Goal: Transaction & Acquisition: Purchase product/service

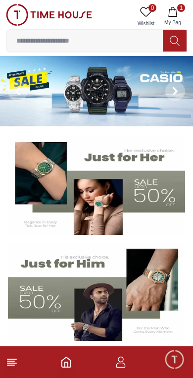
click at [35, 94] on button at bounding box center [18, 91] width 36 height 70
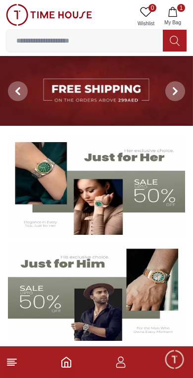
scroll to position [5, 0]
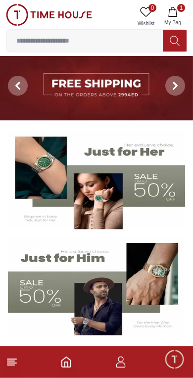
click at [174, 86] on icon at bounding box center [175, 86] width 8 height 8
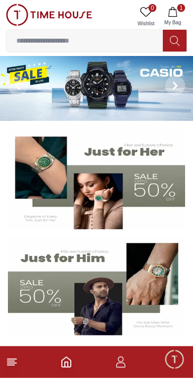
click at [172, 89] on icon at bounding box center [175, 86] width 8 height 8
click at [173, 92] on span at bounding box center [175, 86] width 20 height 20
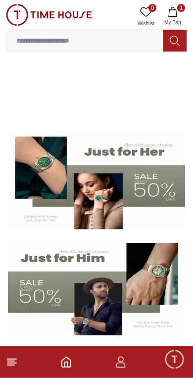
scroll to position [6, 0]
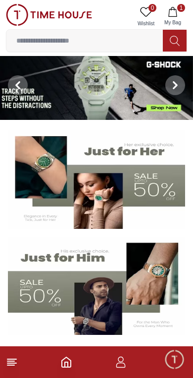
click at [177, 90] on span at bounding box center [175, 85] width 20 height 20
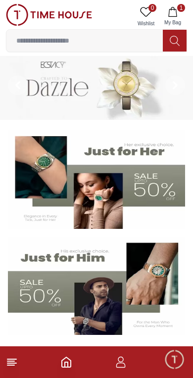
click at [176, 88] on icon at bounding box center [175, 85] width 8 height 8
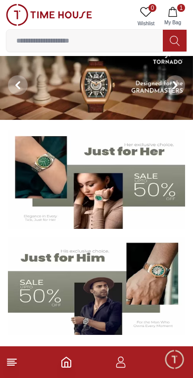
click at [176, 89] on span at bounding box center [175, 85] width 20 height 20
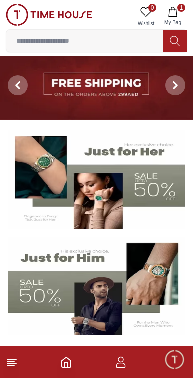
click at [176, 89] on span at bounding box center [175, 85] width 20 height 20
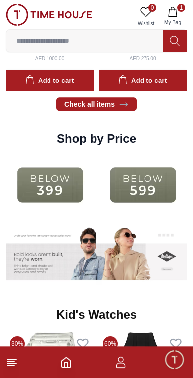
scroll to position [1254, 0]
click at [41, 182] on img at bounding box center [50, 184] width 88 height 56
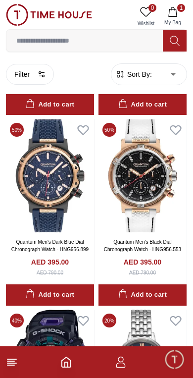
scroll to position [582, 0]
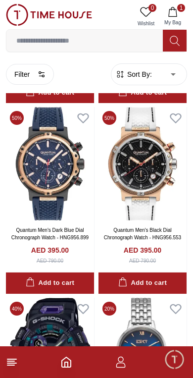
click at [28, 180] on img at bounding box center [50, 163] width 88 height 113
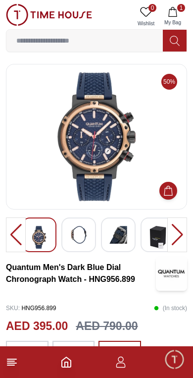
click at [68, 243] on div at bounding box center [78, 234] width 35 height 35
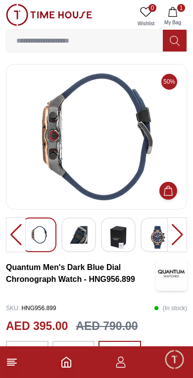
click at [114, 248] on img at bounding box center [118, 237] width 18 height 23
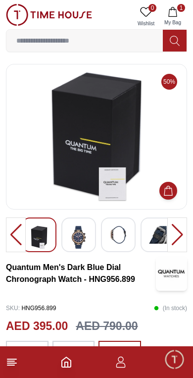
click at [157, 231] on img at bounding box center [158, 235] width 18 height 18
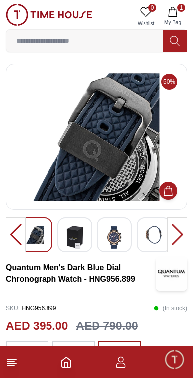
click at [156, 232] on img at bounding box center [154, 235] width 18 height 18
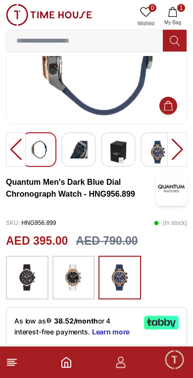
scroll to position [86, 0]
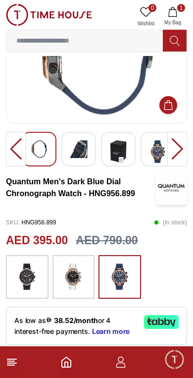
click at [23, 267] on img at bounding box center [27, 277] width 25 height 34
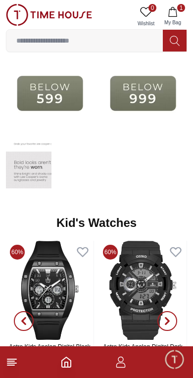
scroll to position [1345, 0]
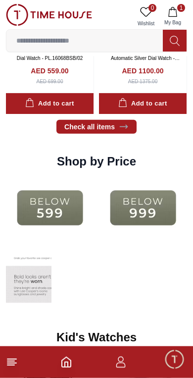
scroll to position [1234, 0]
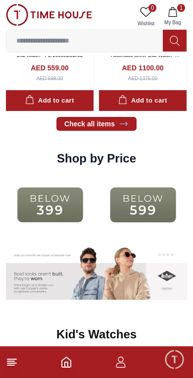
click at [34, 202] on img at bounding box center [50, 204] width 88 height 56
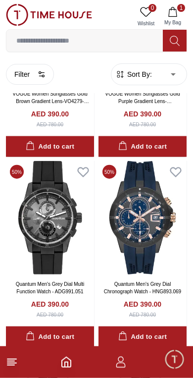
scroll to position [1291, 0]
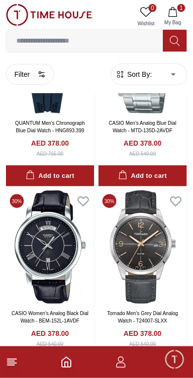
scroll to position [3046, 0]
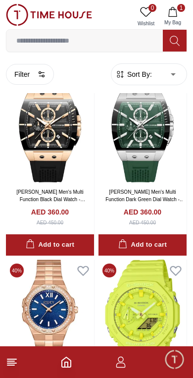
scroll to position [7074, 0]
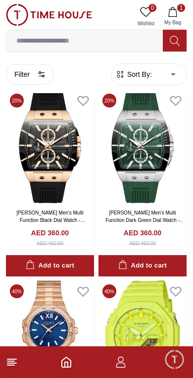
click at [74, 255] on button "Add to cart" at bounding box center [50, 265] width 88 height 21
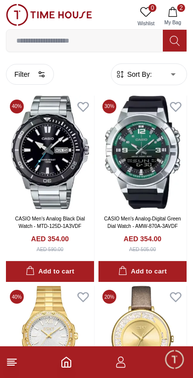
scroll to position [7625, 0]
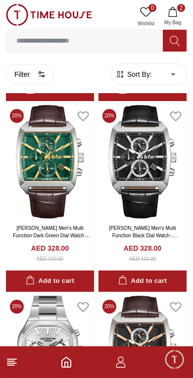
scroll to position [9907, 0]
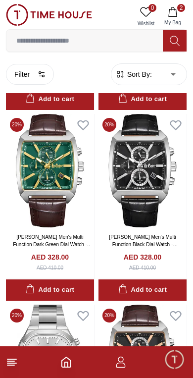
click at [140, 284] on div "Add to cart" at bounding box center [142, 289] width 49 height 11
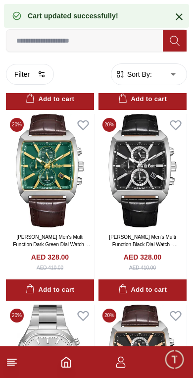
click at [138, 284] on div "Add to cart" at bounding box center [142, 289] width 49 height 11
click at [130, 284] on div "Add to cart" at bounding box center [142, 289] width 49 height 11
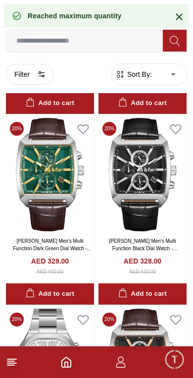
scroll to position [9845, 0]
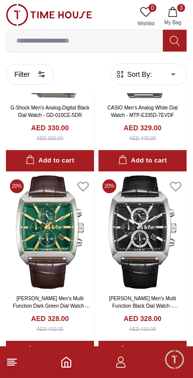
click at [174, 20] on span "My Bag" at bounding box center [172, 22] width 25 height 7
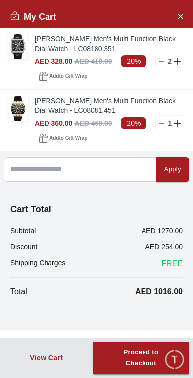
click at [156, 67] on div "2" at bounding box center [170, 61] width 30 height 16
click at [163, 64] on icon at bounding box center [162, 61] width 8 height 8
click at [164, 124] on icon at bounding box center [162, 123] width 8 height 8
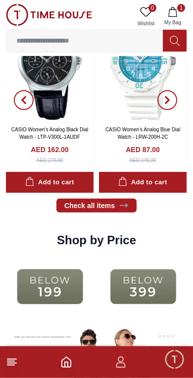
scroll to position [1154, 0]
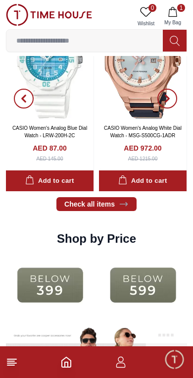
click at [94, 294] on img at bounding box center [50, 284] width 88 height 56
click at [113, 294] on div at bounding box center [96, 284] width 181 height 56
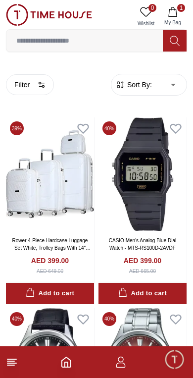
click at [76, 284] on button "Add to cart" at bounding box center [50, 293] width 88 height 21
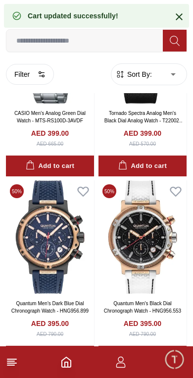
scroll to position [510, 0]
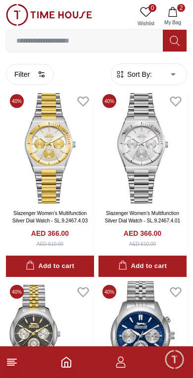
scroll to position [4618, 0]
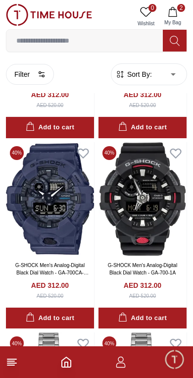
scroll to position [12523, 0]
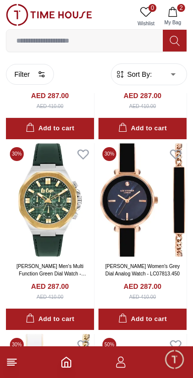
scroll to position [20156, 0]
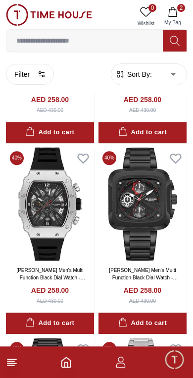
scroll to position [27394, 0]
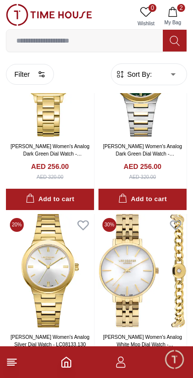
scroll to position [29043, 0]
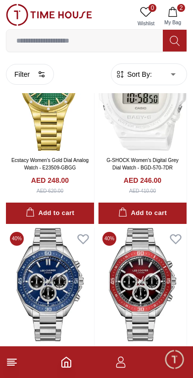
scroll to position [33952, 0]
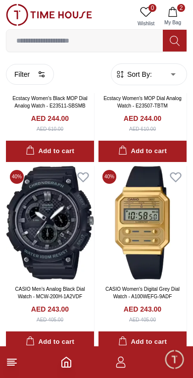
scroll to position [34803, 0]
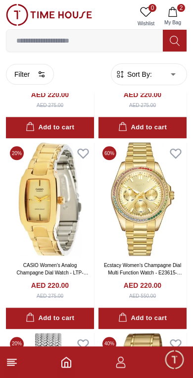
scroll to position [43453, 0]
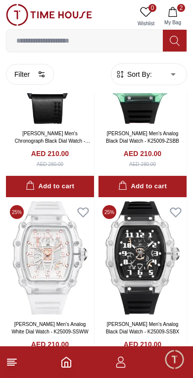
scroll to position [46576, 0]
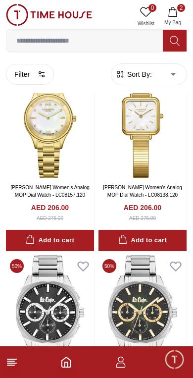
scroll to position [49103, 0]
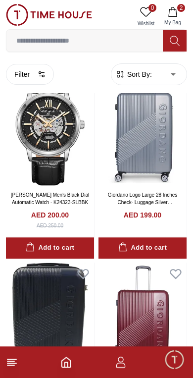
scroll to position [51041, 0]
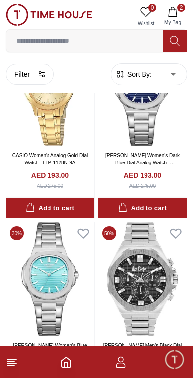
scroll to position [52916, 0]
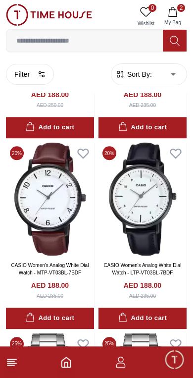
scroll to position [54802, 0]
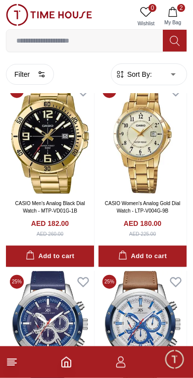
scroll to position [56591, 0]
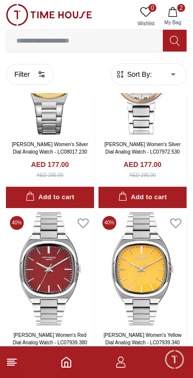
scroll to position [58392, 0]
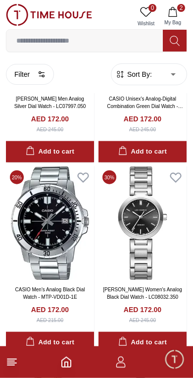
scroll to position [60559, 0]
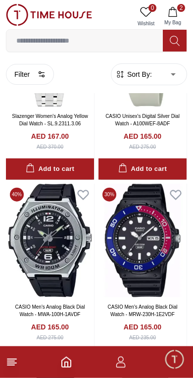
scroll to position [62426, 0]
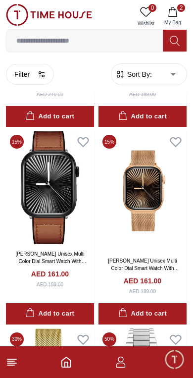
scroll to position [64341, 0]
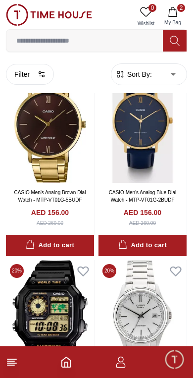
scroll to position [66205, 0]
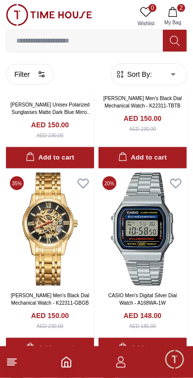
scroll to position [68113, 0]
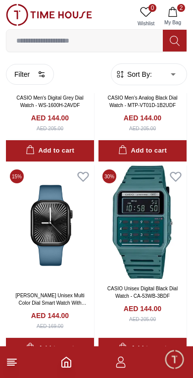
scroll to position [70044, 0]
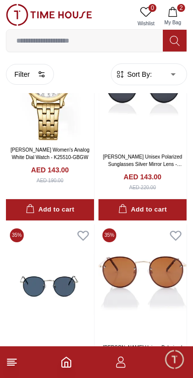
scroll to position [71886, 0]
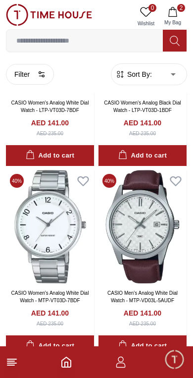
scroll to position [73848, 0]
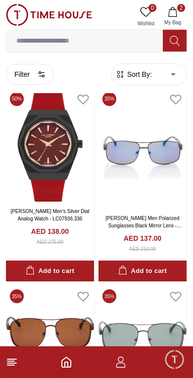
scroll to position [75696, 0]
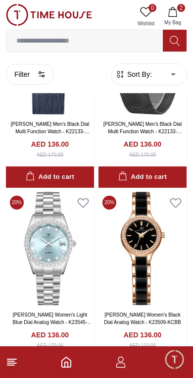
scroll to position [77622, 0]
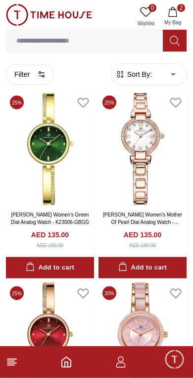
scroll to position [79705, 0]
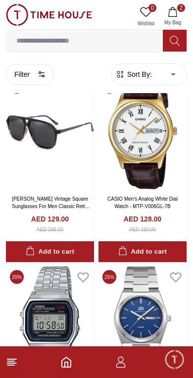
scroll to position [83291, 0]
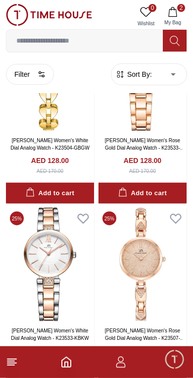
scroll to position [85428, 0]
